Goal: Transaction & Acquisition: Purchase product/service

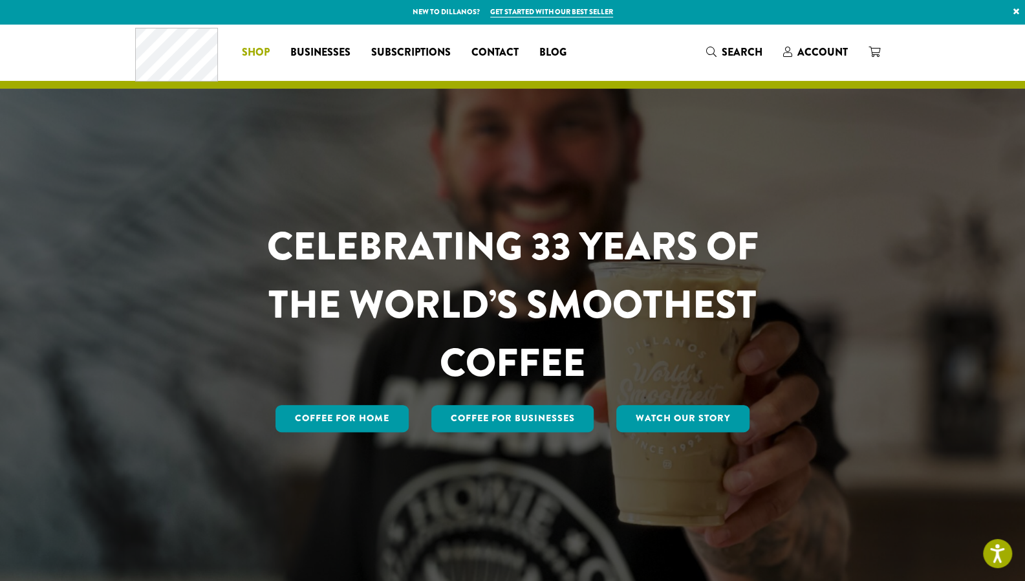
click at [262, 50] on span "Shop" at bounding box center [256, 53] width 28 height 16
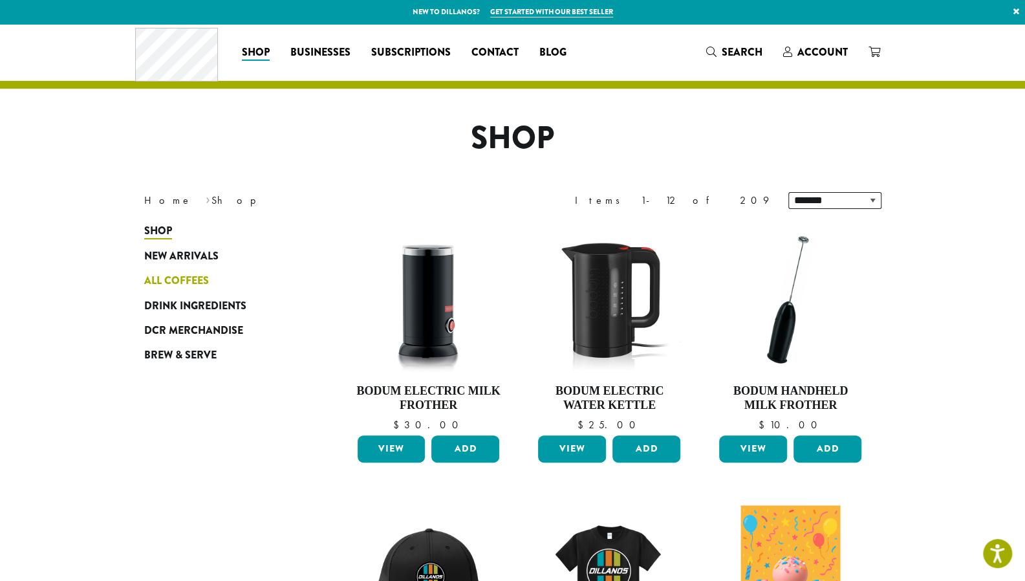
click at [160, 281] on span "All Coffees" at bounding box center [176, 281] width 65 height 16
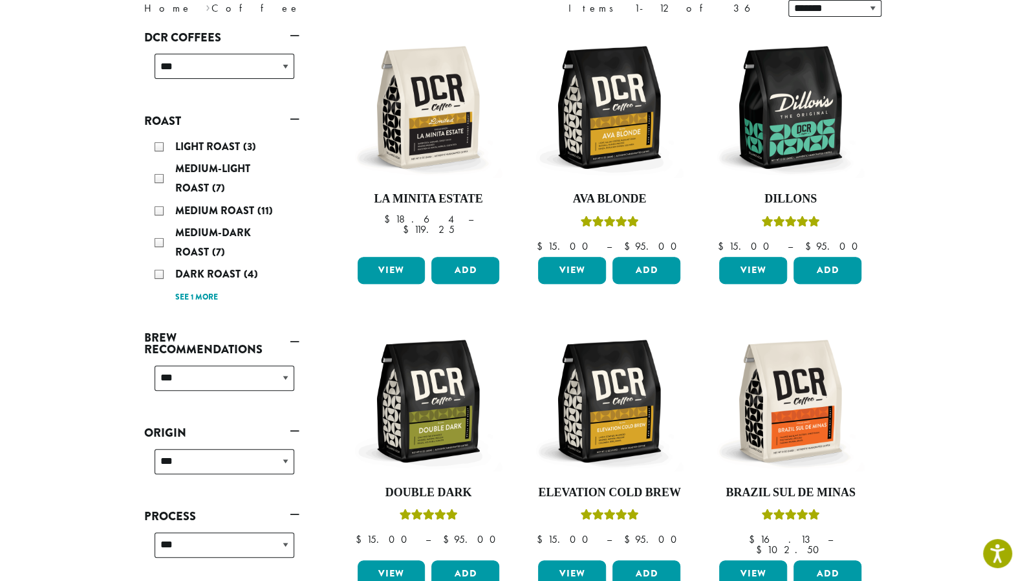
scroll to position [194, 0]
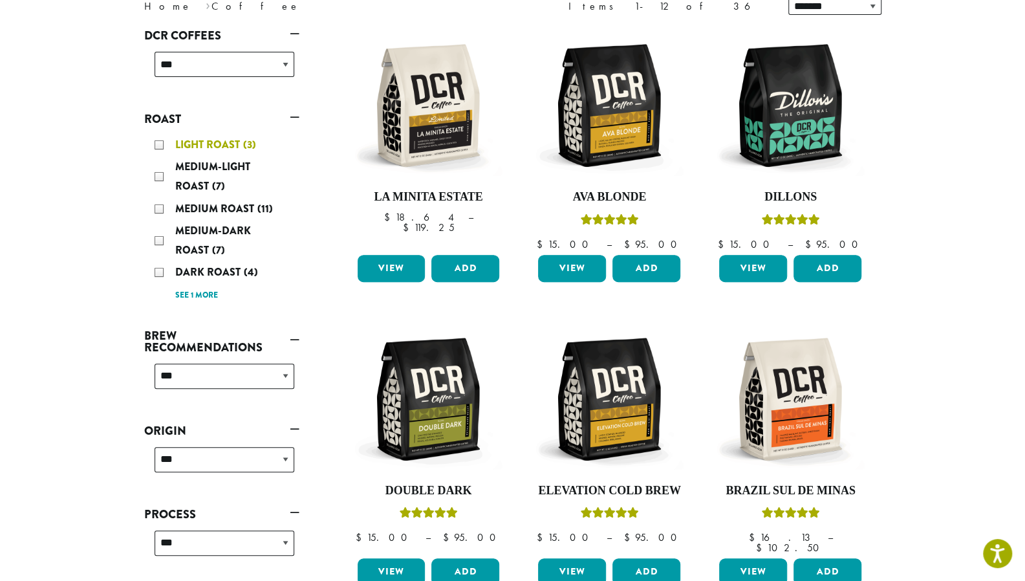
click at [178, 140] on span "Light Roast" at bounding box center [209, 144] width 68 height 15
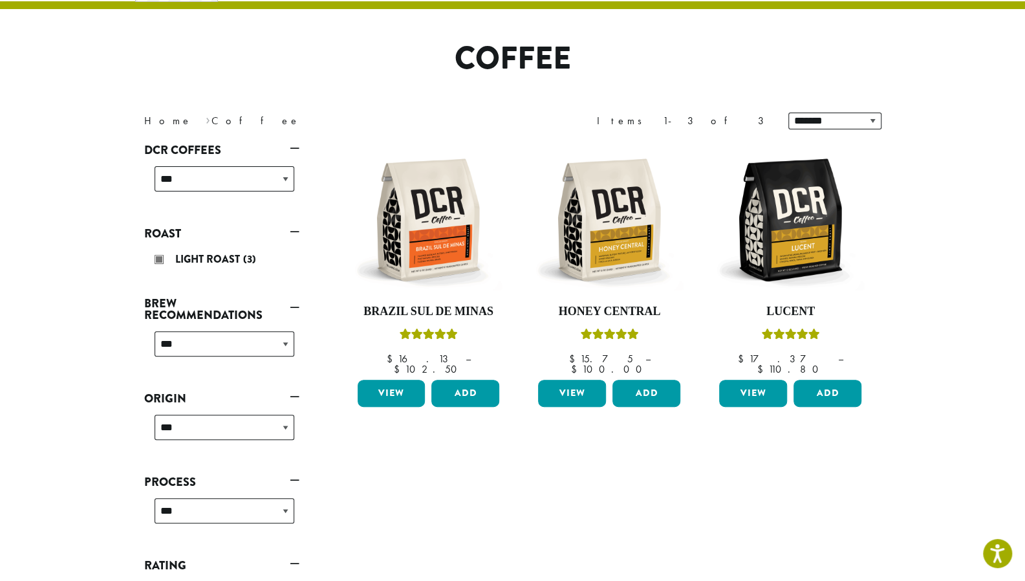
scroll to position [79, 0]
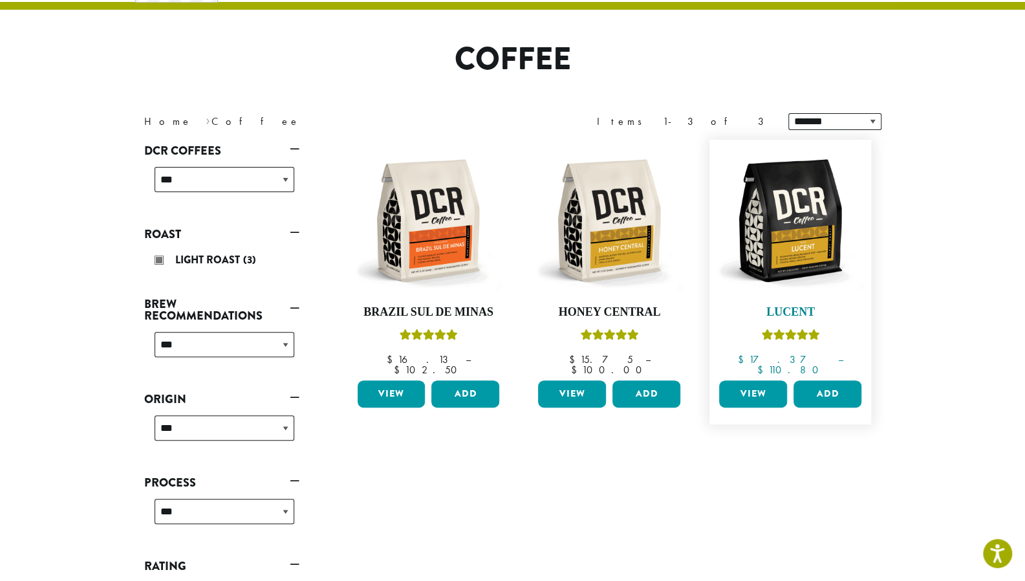
click at [793, 248] on img at bounding box center [790, 220] width 149 height 149
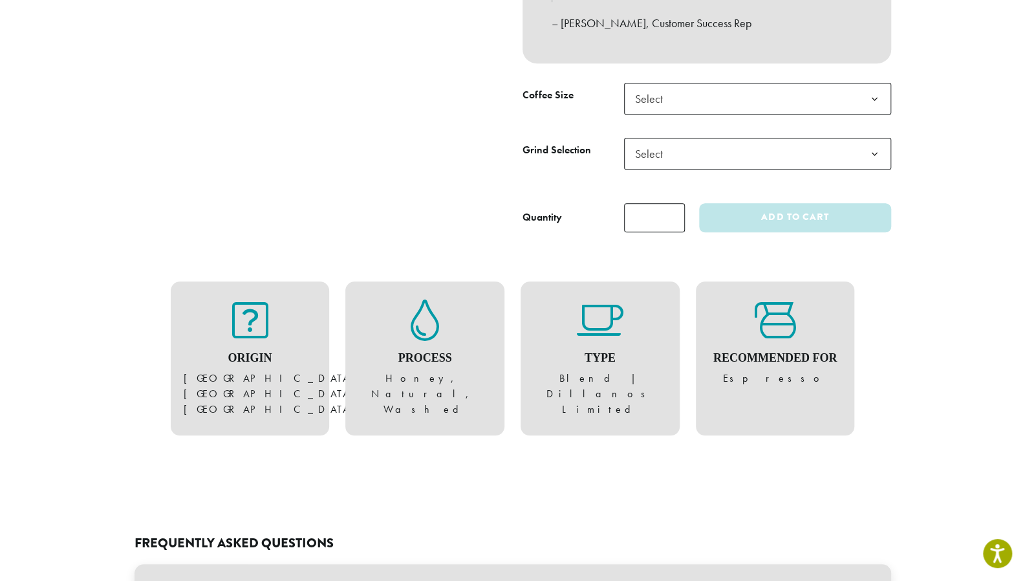
scroll to position [647, 0]
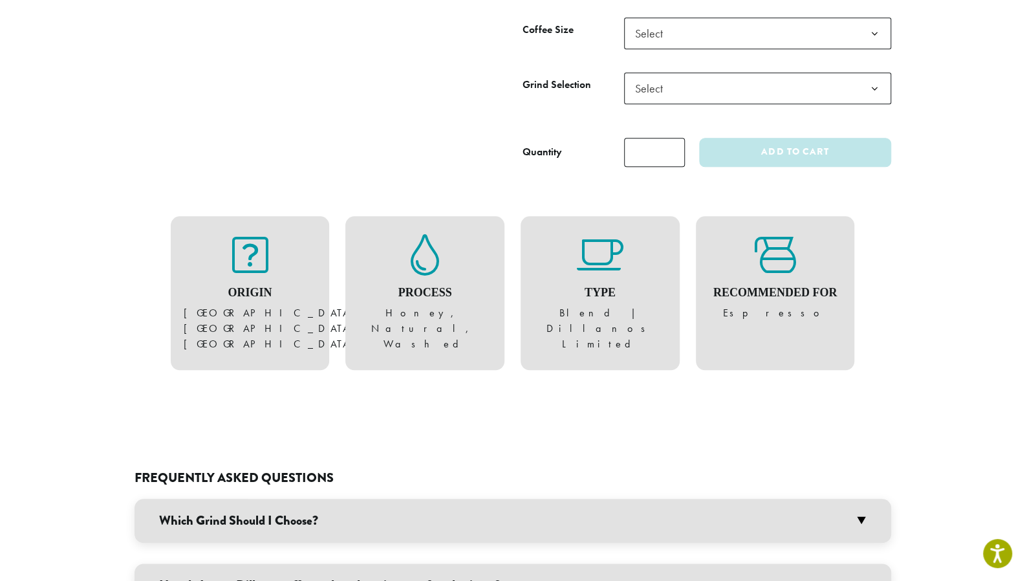
click at [678, 37] on span "Select" at bounding box center [757, 33] width 267 height 32
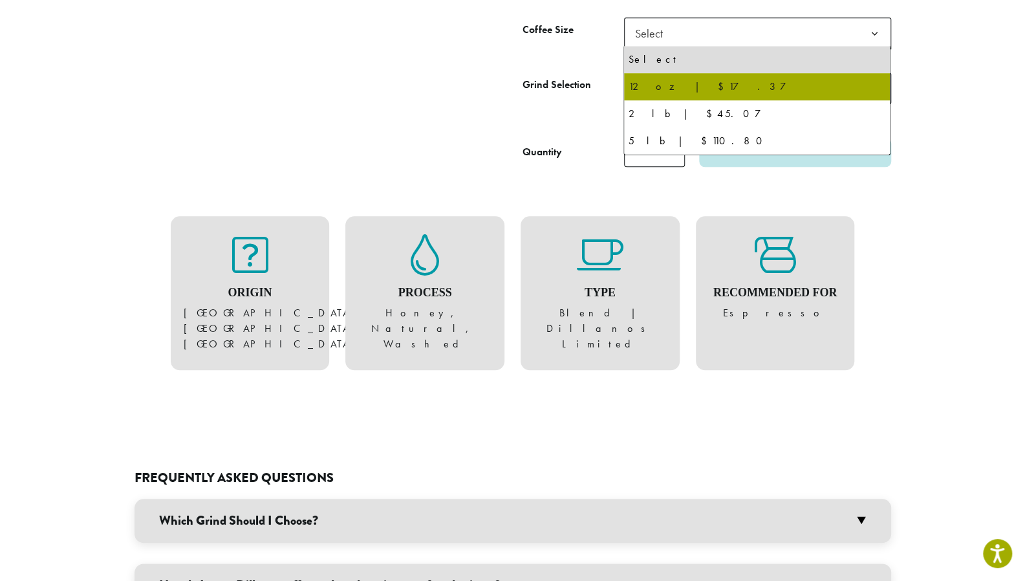
select select "*********"
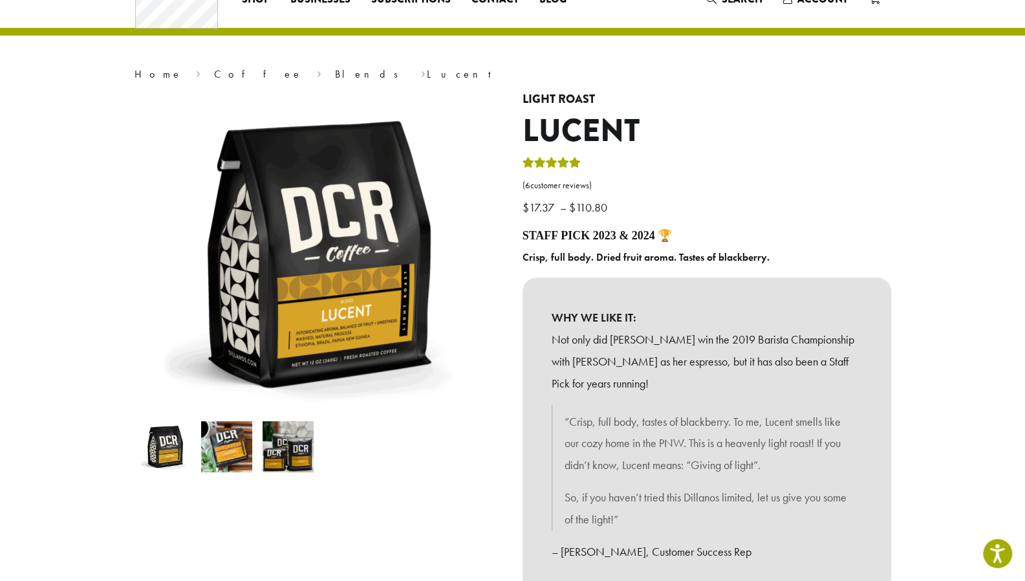
scroll to position [0, 0]
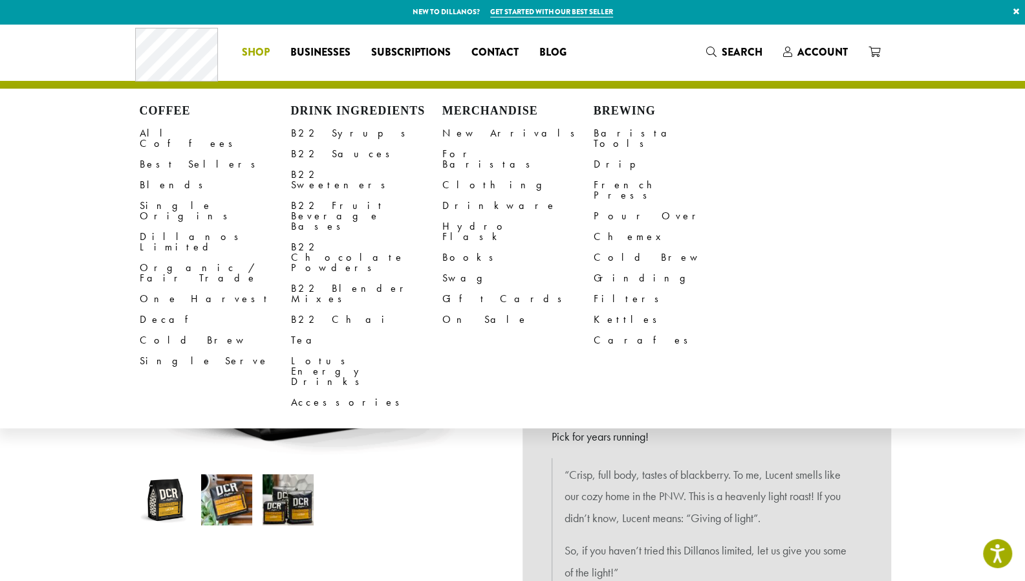
click at [263, 53] on li "Coffee All Coffees Best Sellers Blends Single Origins Dillanos Limited Organic …" at bounding box center [255, 52] width 48 height 21
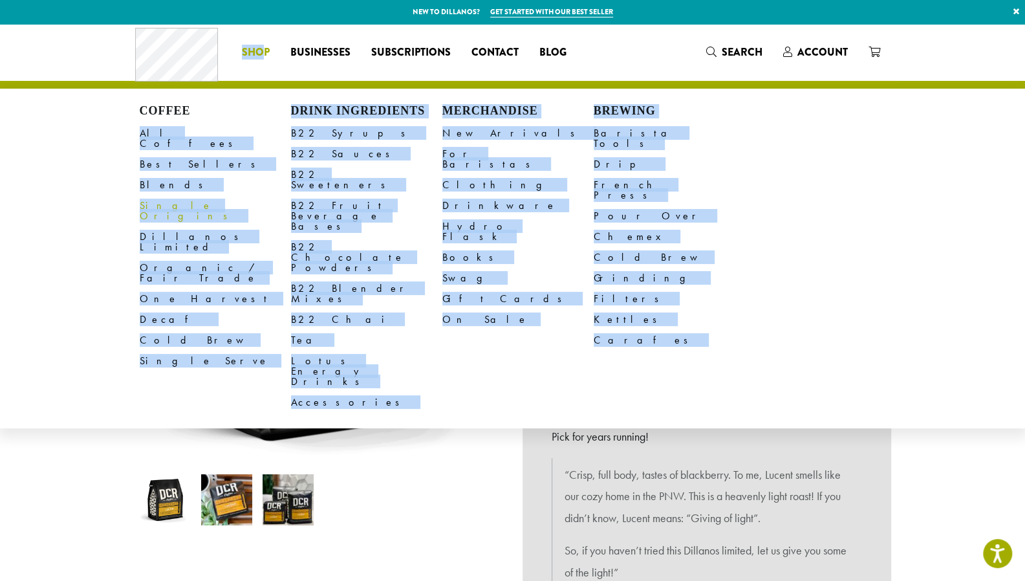
click at [158, 198] on link "Single Origins" at bounding box center [215, 210] width 151 height 31
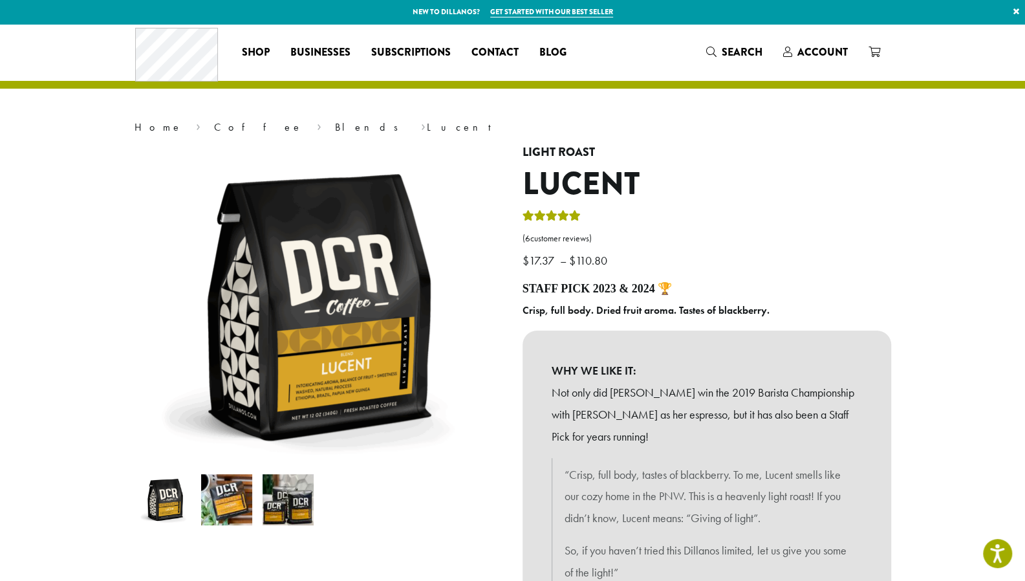
click at [744, 209] on p "$ 17.37 – $ 110.80 Price range: $17.37 through $110.80" at bounding box center [706, 239] width 369 height 63
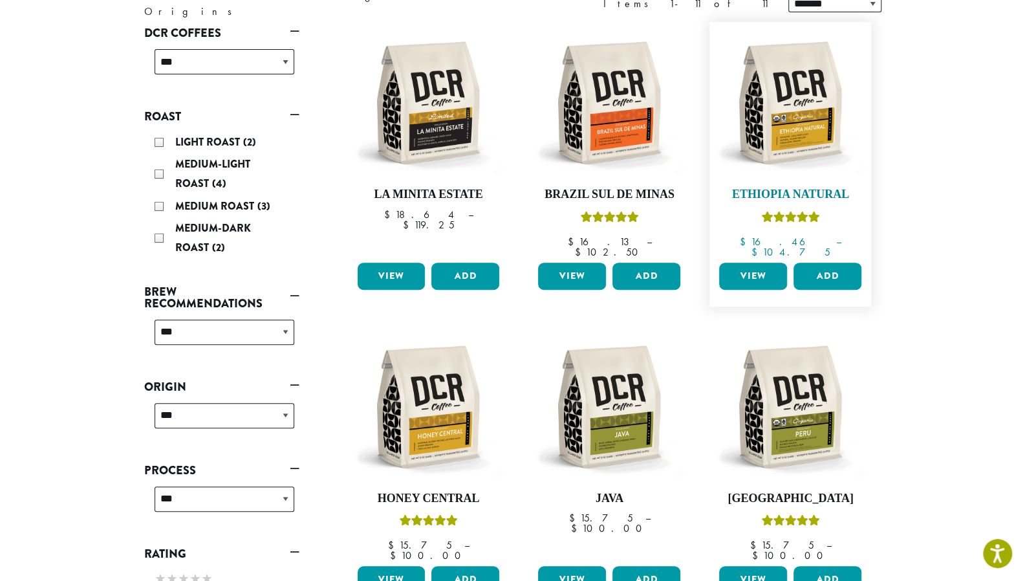
scroll to position [194, 0]
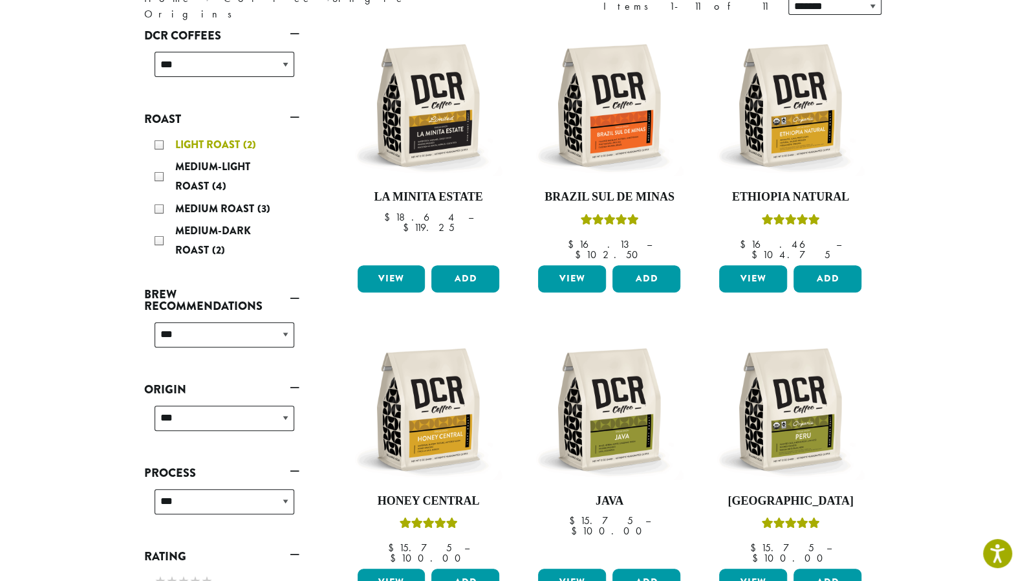
click at [229, 145] on span "Light Roast" at bounding box center [209, 144] width 68 height 15
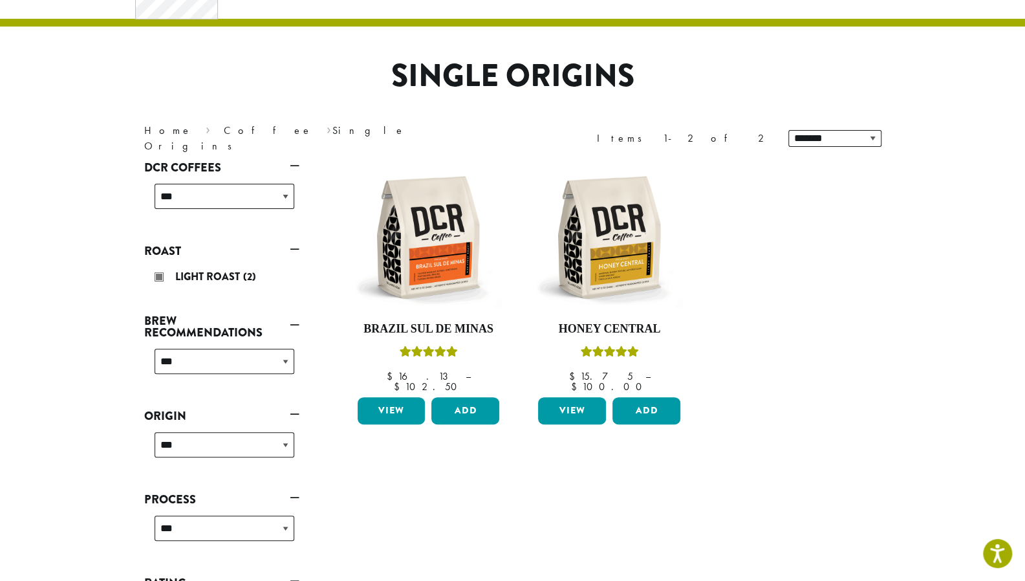
scroll to position [65, 0]
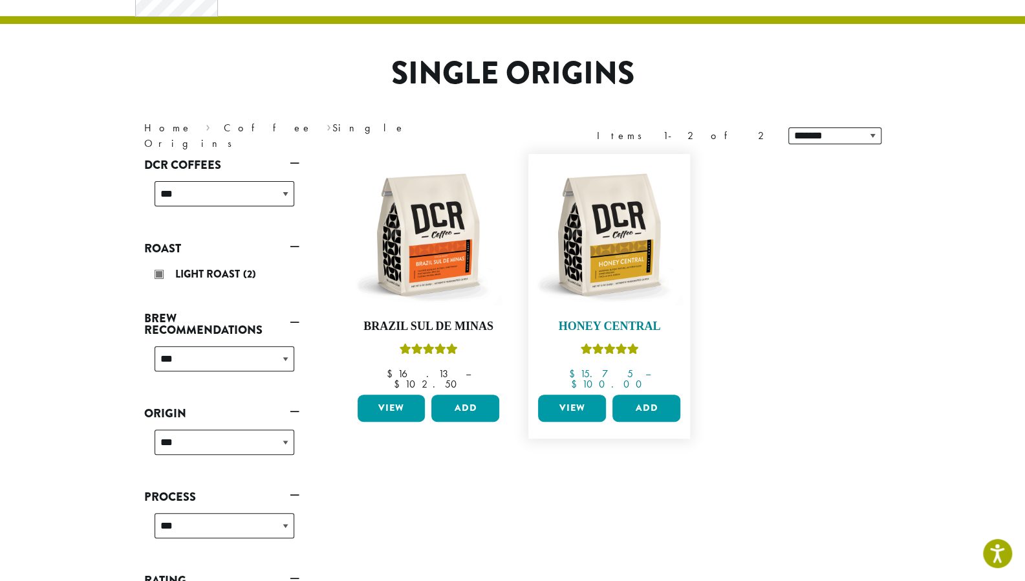
click at [654, 290] on img at bounding box center [609, 234] width 149 height 149
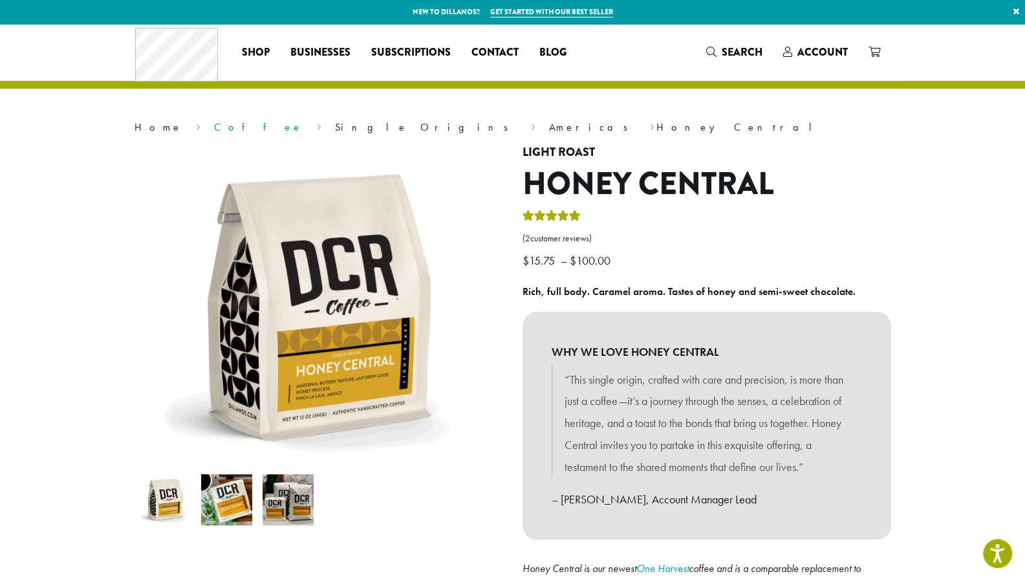
click at [214, 130] on link "Coffee" at bounding box center [258, 127] width 89 height 14
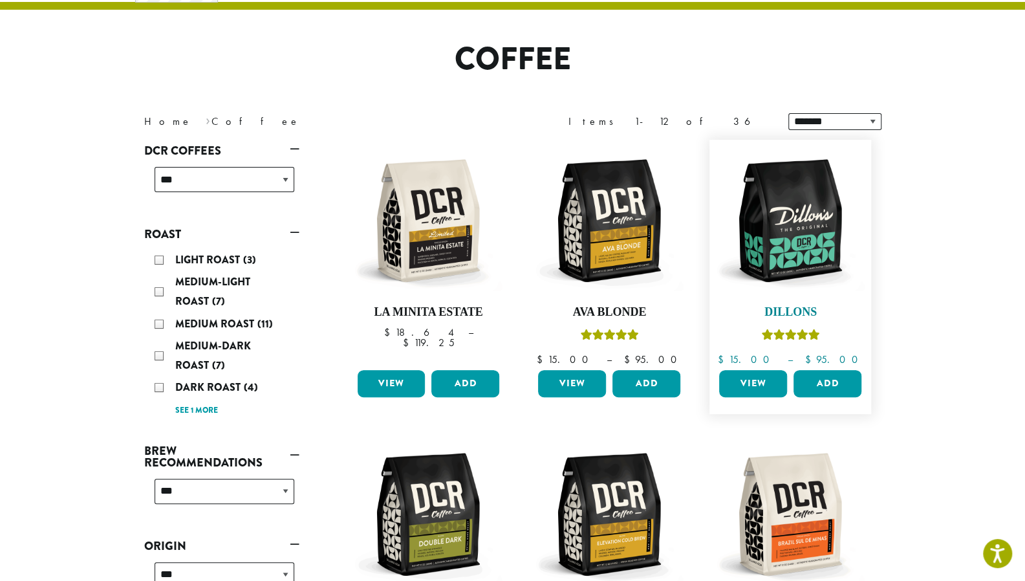
scroll to position [194, 0]
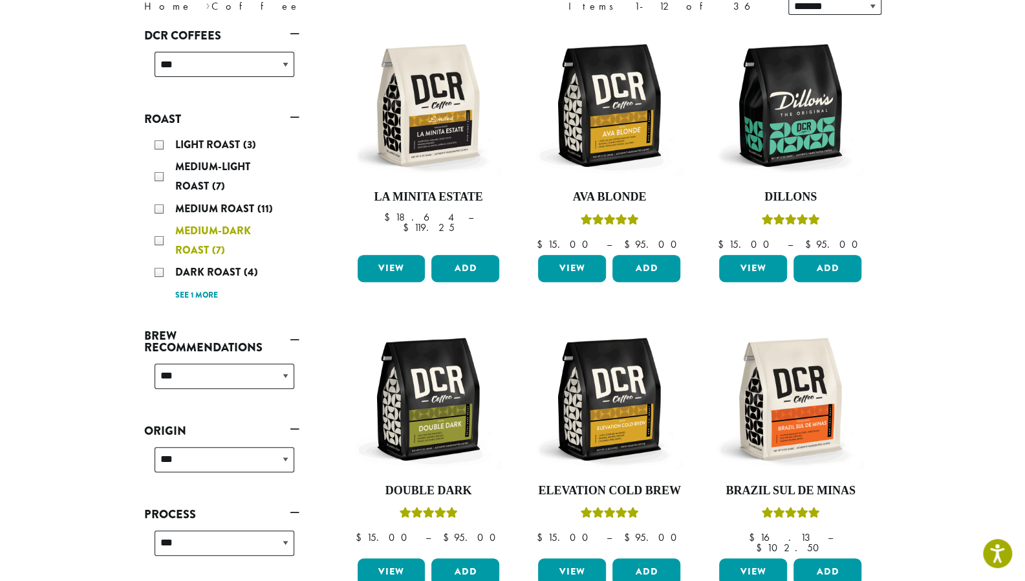
click at [197, 243] on span "Medium-Dark Roast" at bounding box center [213, 240] width 76 height 34
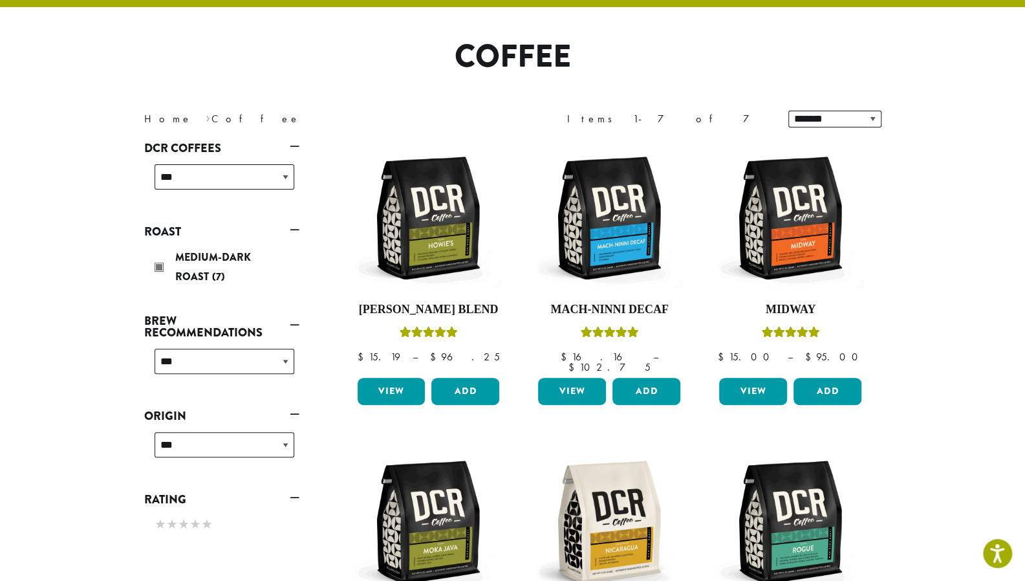
scroll to position [79, 0]
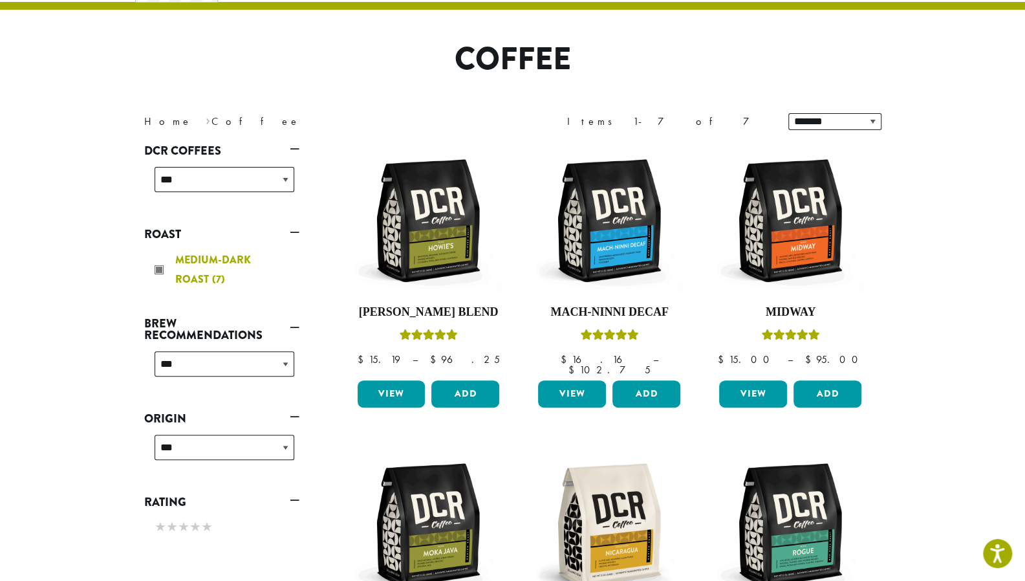
click at [169, 265] on div "Medium-Dark Roast (7)" at bounding box center [225, 269] width 140 height 39
